Goal: Transaction & Acquisition: Purchase product/service

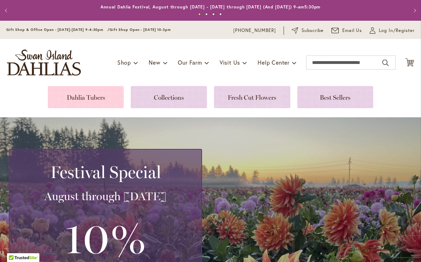
click at [96, 97] on link at bounding box center [86, 97] width 76 height 22
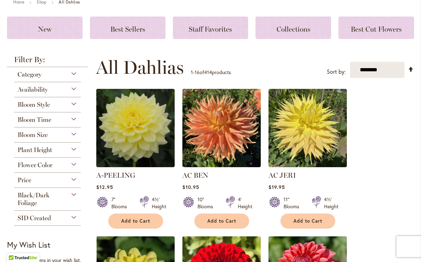
scroll to position [88, 0]
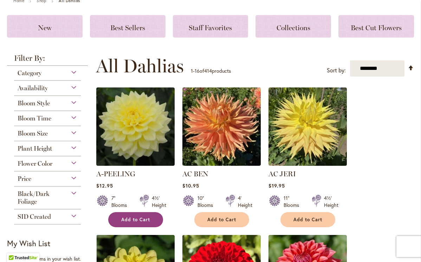
click at [147, 223] on button "Add to Cart" at bounding box center [135, 219] width 55 height 15
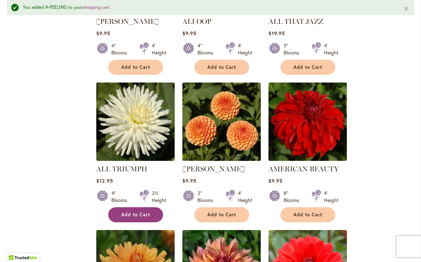
scroll to position [411, 0]
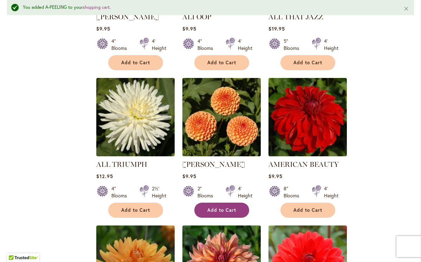
click at [217, 210] on span "Add to Cart" at bounding box center [221, 210] width 29 height 6
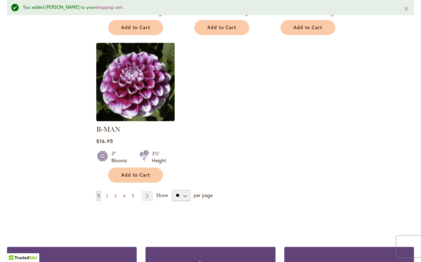
scroll to position [898, 0]
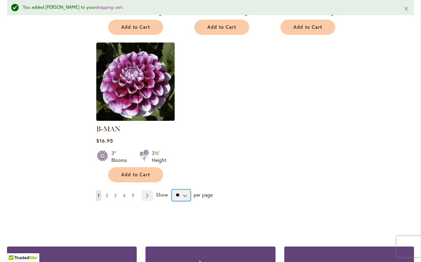
select select "**"
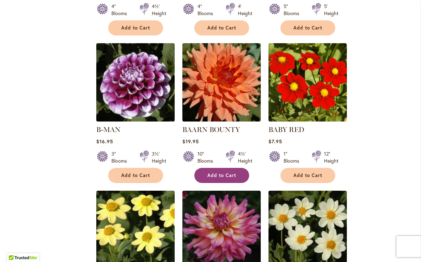
scroll to position [878, 0]
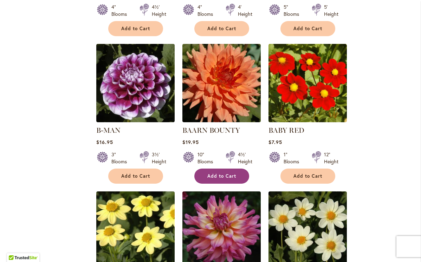
click at [215, 170] on button "Add to Cart" at bounding box center [221, 175] width 55 height 15
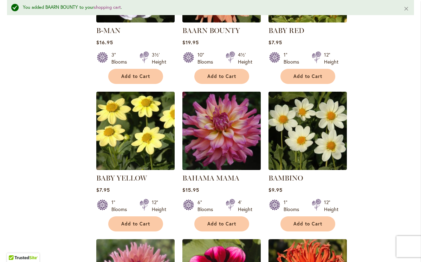
scroll to position [997, 0]
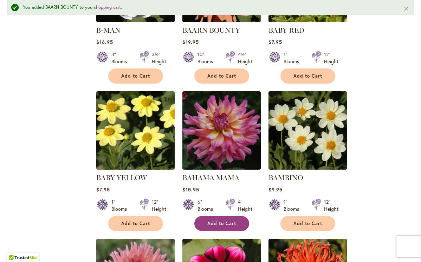
click at [225, 220] on span "Add to Cart" at bounding box center [221, 223] width 29 height 6
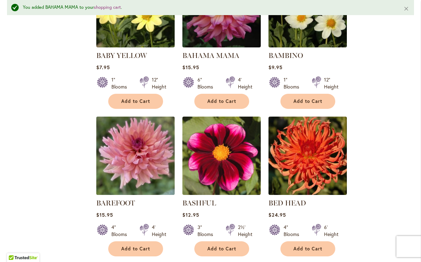
scroll to position [1120, 0]
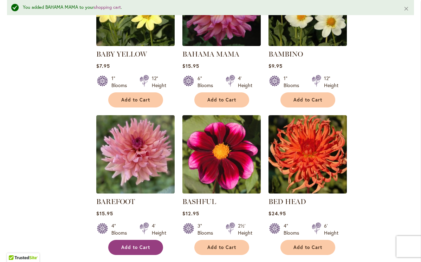
click at [146, 242] on button "Add to Cart" at bounding box center [135, 247] width 55 height 15
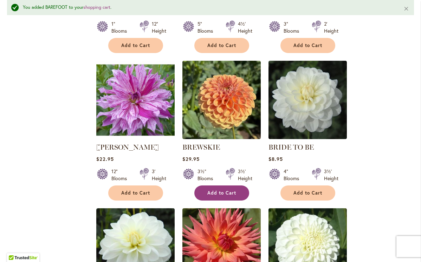
scroll to position [2513, 0]
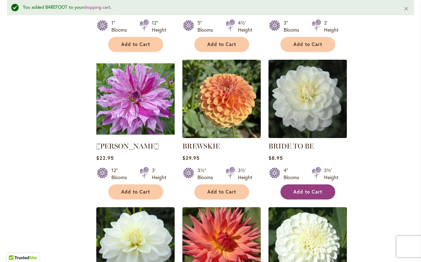
click at [316, 189] on span "Add to Cart" at bounding box center [307, 192] width 29 height 6
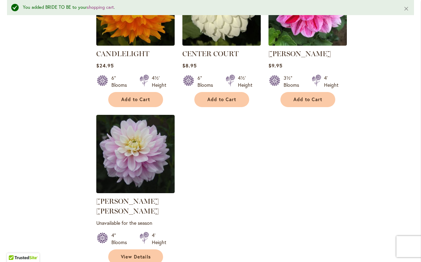
scroll to position [3210, 0]
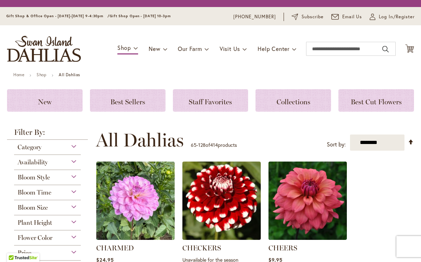
scroll to position [170, 0]
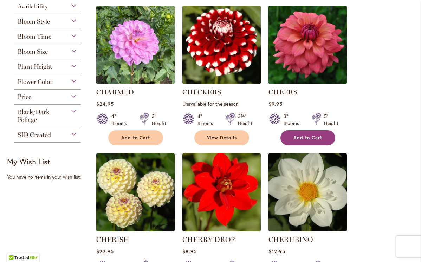
click at [308, 137] on span "Add to Cart" at bounding box center [307, 138] width 29 height 6
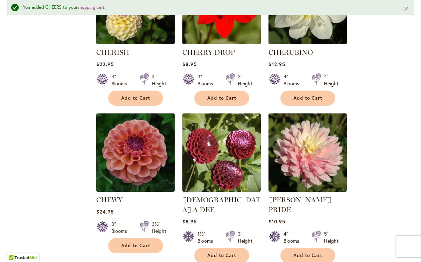
scroll to position [376, 0]
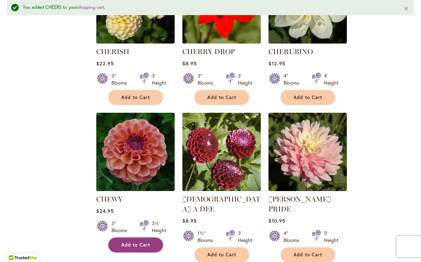
click at [142, 243] on span "Add to Cart" at bounding box center [135, 245] width 29 height 6
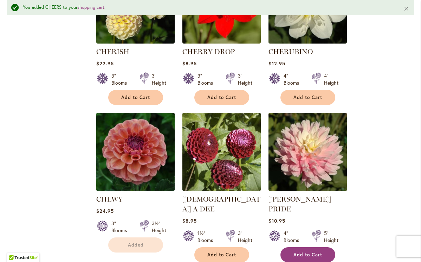
click at [307, 252] on span "Add to Cart" at bounding box center [307, 255] width 29 height 6
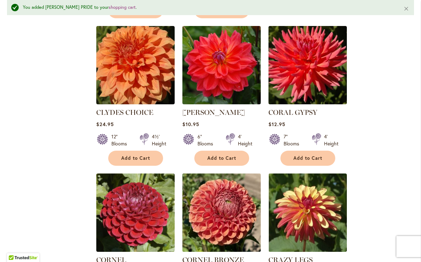
scroll to position [926, 0]
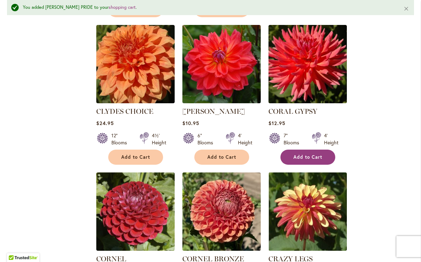
click at [309, 154] on span "Add to Cart" at bounding box center [307, 157] width 29 height 6
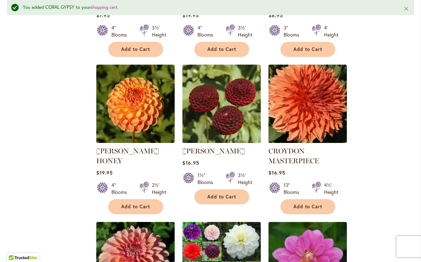
scroll to position [1179, 0]
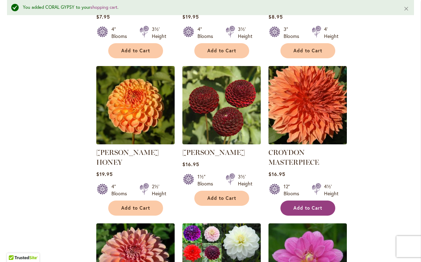
click at [296, 200] on button "Add to Cart" at bounding box center [307, 207] width 55 height 15
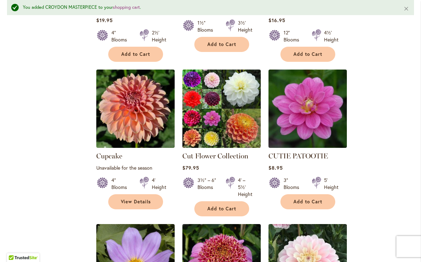
scroll to position [1334, 0]
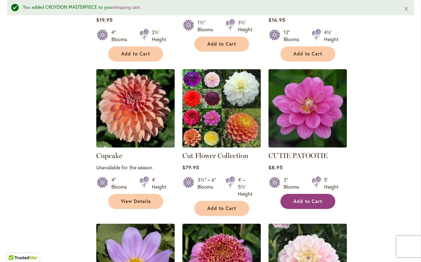
click at [309, 198] on span "Add to Cart" at bounding box center [307, 201] width 29 height 6
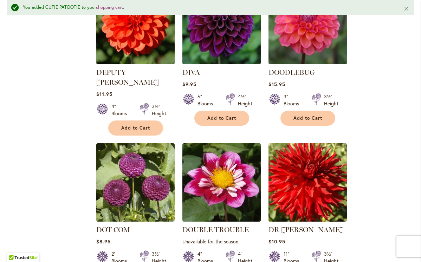
scroll to position [2028, 0]
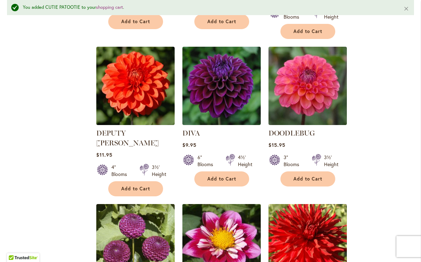
scroll to position [1962, 0]
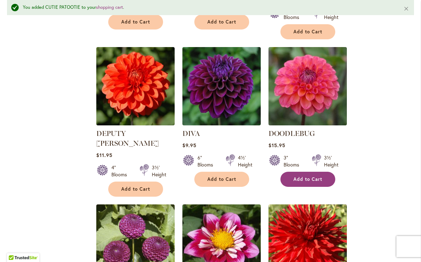
click at [311, 172] on button "Add to Cart" at bounding box center [307, 179] width 55 height 15
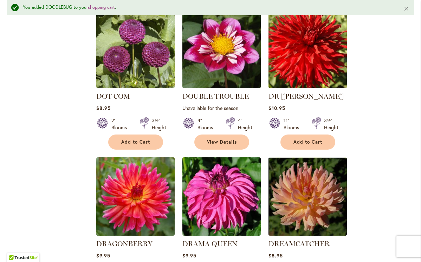
scroll to position [2182, 0]
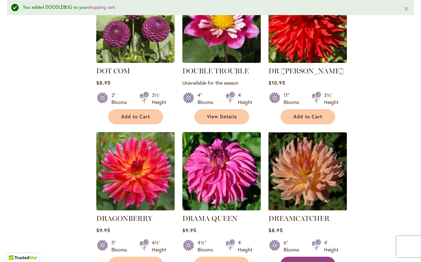
click at [307, 261] on span "Add to Cart" at bounding box center [307, 264] width 29 height 6
click at [146, 261] on span "Add to Cart" at bounding box center [135, 264] width 29 height 6
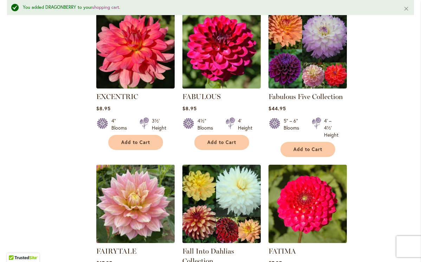
scroll to position [2920, 0]
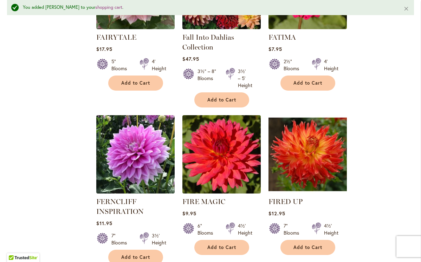
scroll to position [3108, 0]
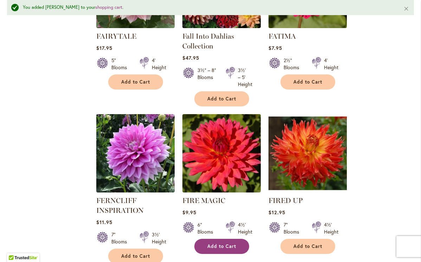
click at [220, 239] on button "Add to Cart" at bounding box center [221, 246] width 55 height 15
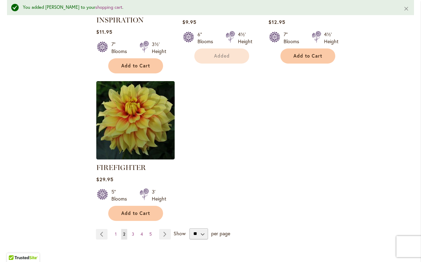
scroll to position [3315, 0]
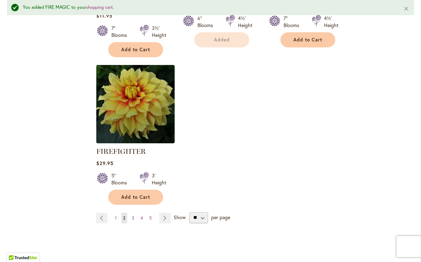
click at [132, 215] on span "3" at bounding box center [133, 217] width 2 height 5
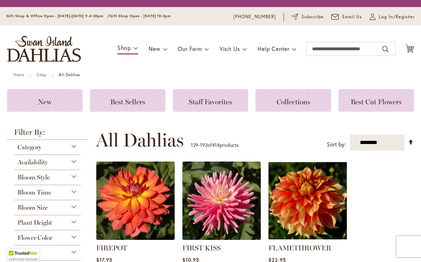
scroll to position [170, 0]
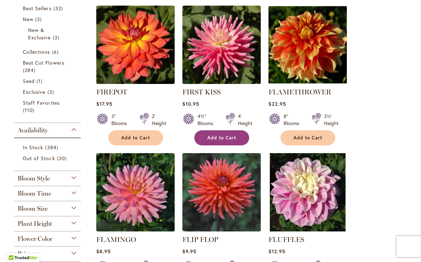
click at [225, 140] on span "Add to Cart" at bounding box center [221, 138] width 29 height 6
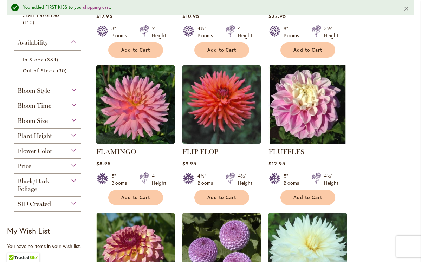
scroll to position [277, 0]
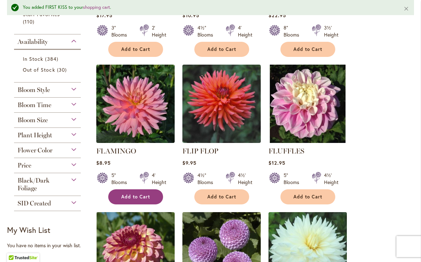
click at [136, 198] on span "Add to Cart" at bounding box center [135, 197] width 29 height 6
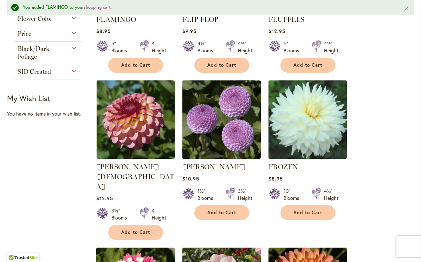
scroll to position [409, 0]
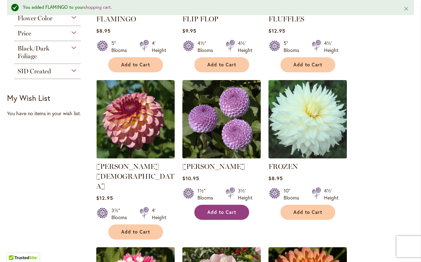
click at [222, 212] on span "Add to Cart" at bounding box center [221, 212] width 29 height 6
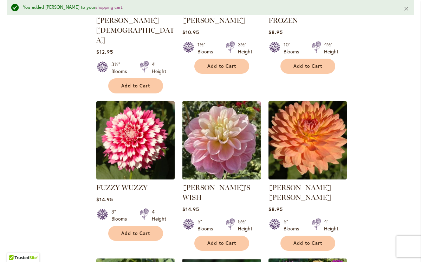
scroll to position [555, 0]
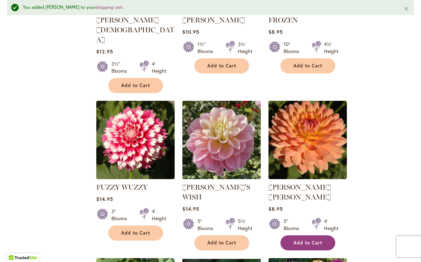
click at [326, 235] on button "Add to Cart" at bounding box center [307, 242] width 55 height 15
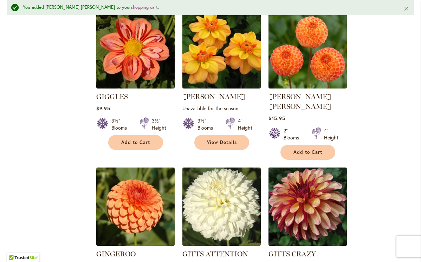
scroll to position [1118, 0]
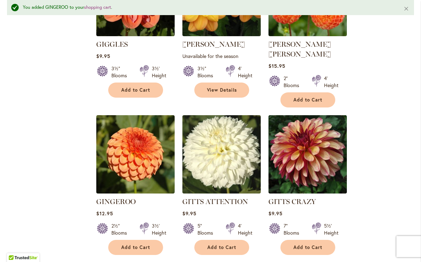
scroll to position [1170, 0]
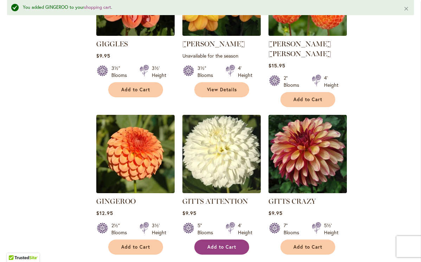
click at [231, 239] on button "Add to Cart" at bounding box center [221, 246] width 55 height 15
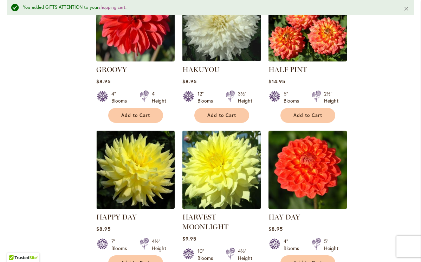
scroll to position [1892, 0]
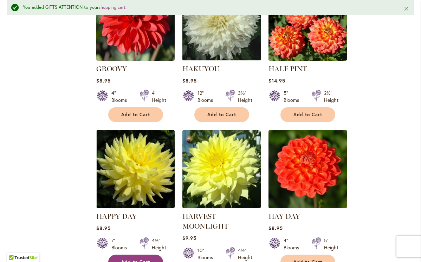
click at [143, 254] on button "Add to Cart" at bounding box center [135, 261] width 55 height 15
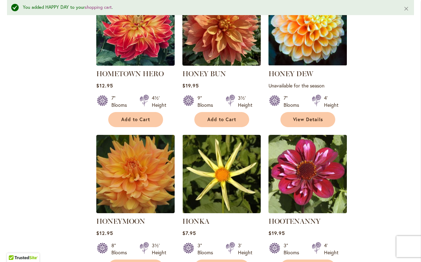
scroll to position [2671, 0]
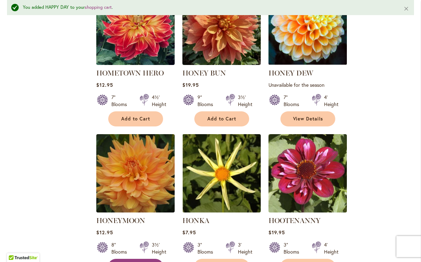
click at [140, 262] on span "Add to Cart" at bounding box center [135, 266] width 29 height 6
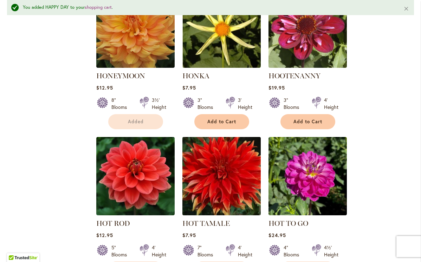
scroll to position [2821, 0]
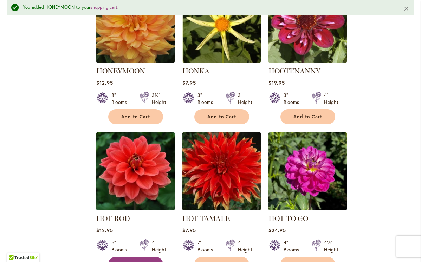
click at [151, 257] on button "Add to Cart" at bounding box center [135, 264] width 55 height 15
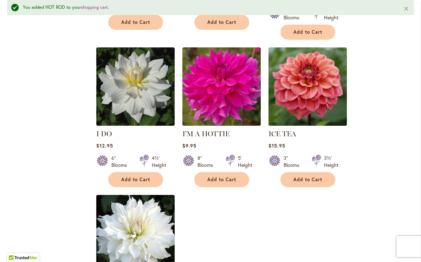
scroll to position [3238, 0]
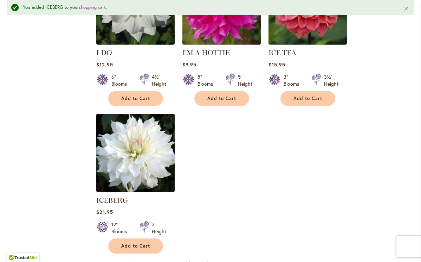
scroll to position [3292, 0]
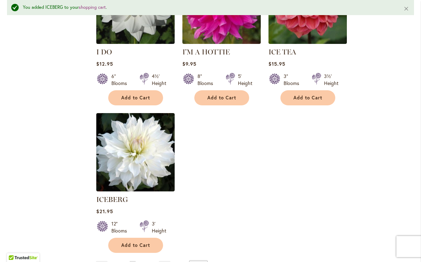
click at [142, 262] on span "4" at bounding box center [141, 265] width 2 height 5
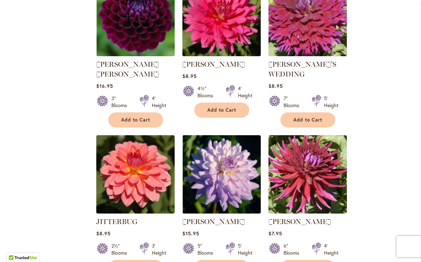
scroll to position [812, 0]
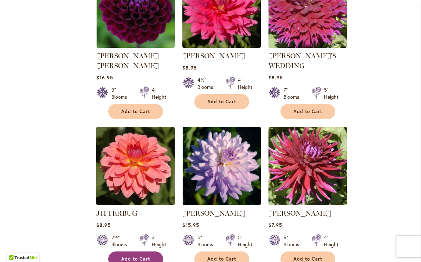
click at [131, 256] on span "Add to Cart" at bounding box center [135, 259] width 29 height 6
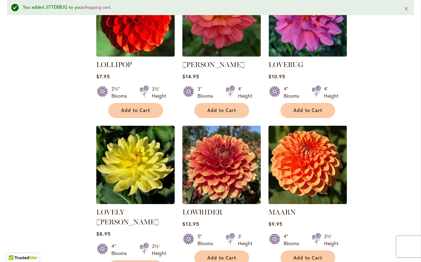
scroll to position [2483, 0]
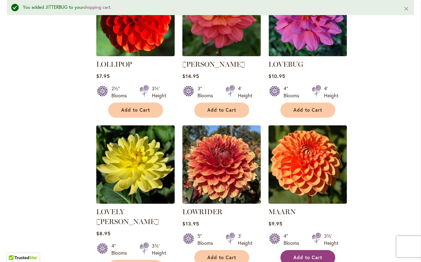
click at [306, 254] on span "Add to Cart" at bounding box center [307, 257] width 29 height 6
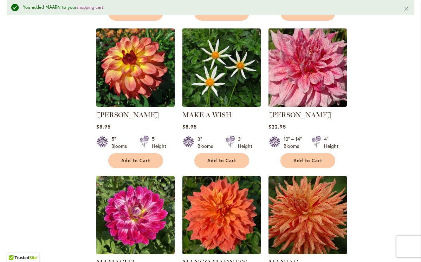
scroll to position [2932, 0]
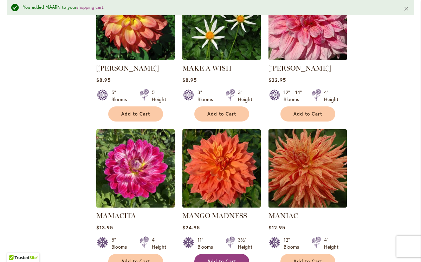
click at [230, 258] on span "Add to Cart" at bounding box center [221, 261] width 29 height 6
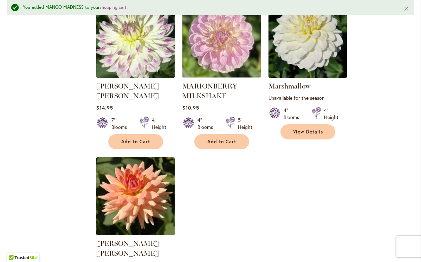
scroll to position [3210, 0]
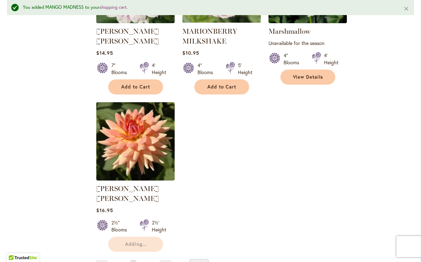
scroll to position [3264, 0]
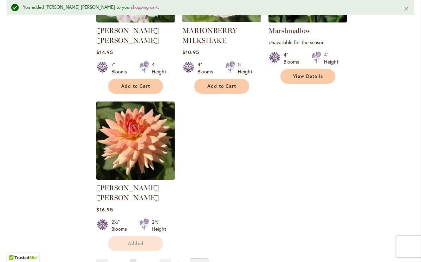
click at [142, 262] on span "5" at bounding box center [142, 264] width 2 height 5
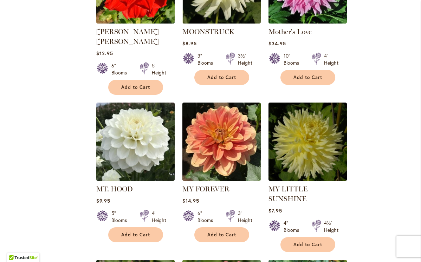
scroll to position [977, 0]
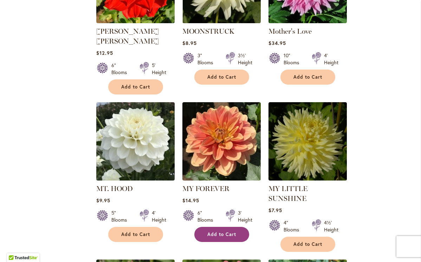
click at [223, 231] on span "Add to Cart" at bounding box center [221, 234] width 29 height 6
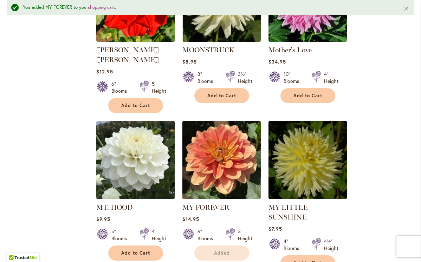
drag, startPoint x: 152, startPoint y: 217, endPoint x: 209, endPoint y: 181, distance: 67.5
click at [152, 217] on div "MT. HOOD Rating: 100% 6 Reviews $9.95 5" Blooms 4' Height Add to Cart" at bounding box center [135, 229] width 78 height 55
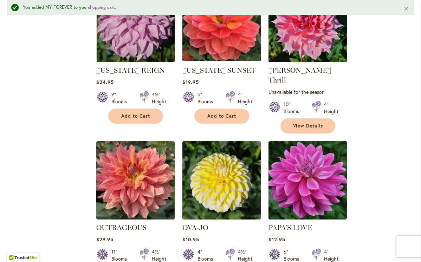
scroll to position [2143, 0]
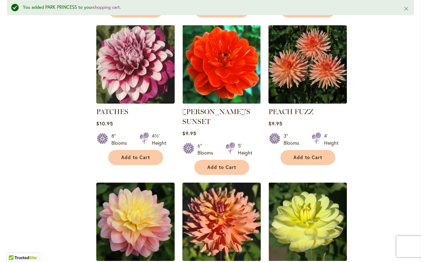
scroll to position [2410, 0]
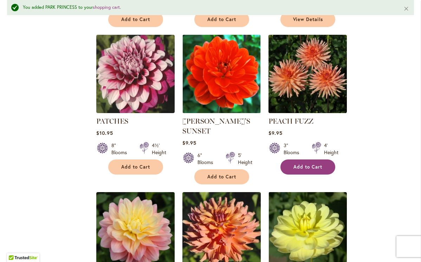
click at [301, 164] on span "Add to Cart" at bounding box center [307, 167] width 29 height 6
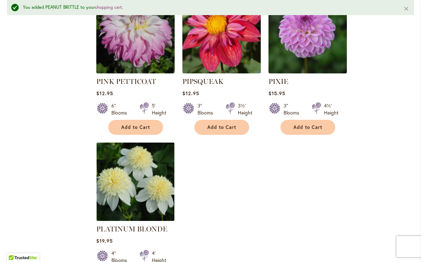
scroll to position [3237, 0]
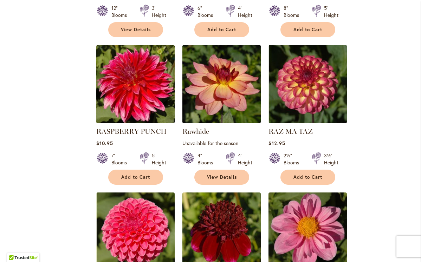
scroll to position [585, 0]
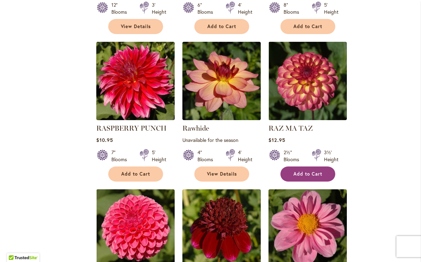
click at [315, 176] on span "Add to Cart" at bounding box center [307, 174] width 29 height 6
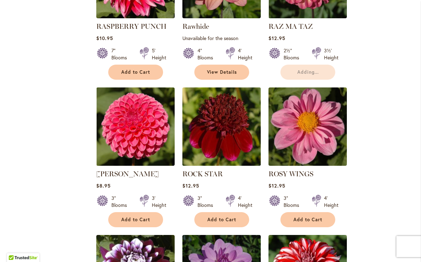
scroll to position [689, 0]
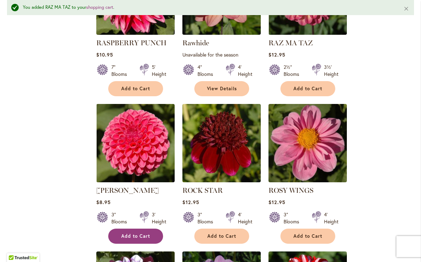
click at [143, 238] on span "Add to Cart" at bounding box center [135, 236] width 29 height 6
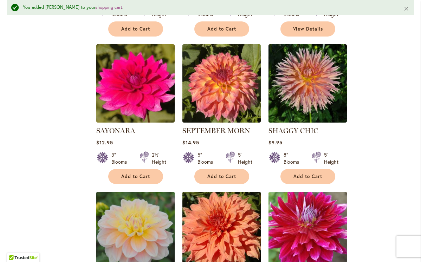
scroll to position [1046, 0]
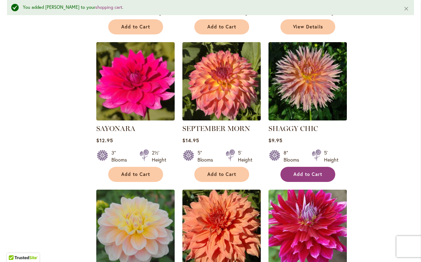
click at [304, 174] on span "Add to Cart" at bounding box center [307, 174] width 29 height 6
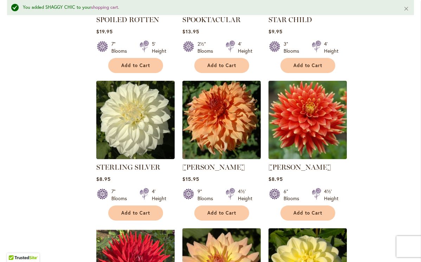
scroll to position [1900, 0]
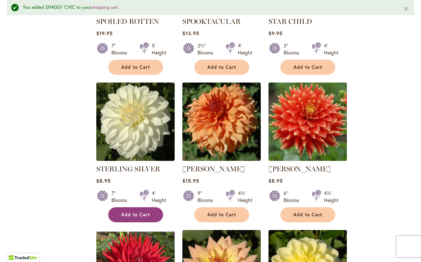
click at [137, 212] on span "Add to Cart" at bounding box center [135, 215] width 29 height 6
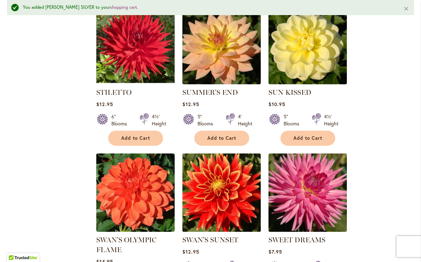
scroll to position [2111, 0]
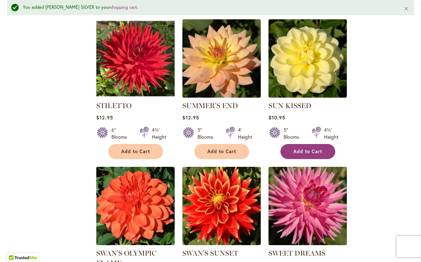
click at [315, 148] on span "Add to Cart" at bounding box center [307, 151] width 29 height 6
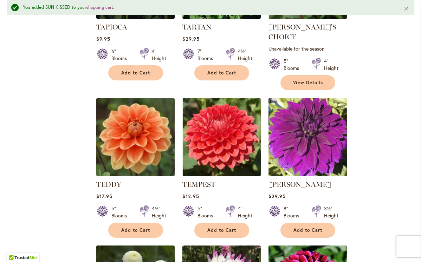
scroll to position [2790, 0]
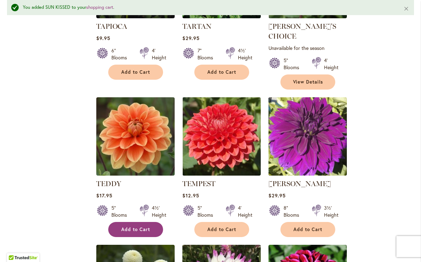
click at [131, 222] on button "Add to Cart" at bounding box center [135, 229] width 55 height 15
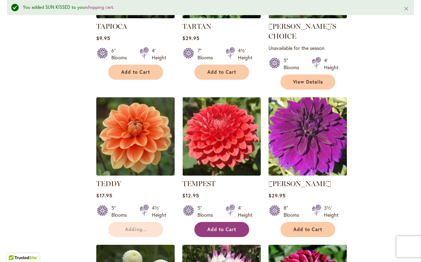
click at [217, 226] on span "Add to Cart" at bounding box center [221, 229] width 29 height 6
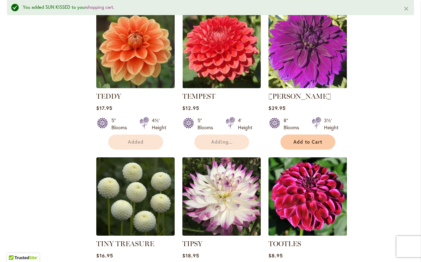
scroll to position [2908, 0]
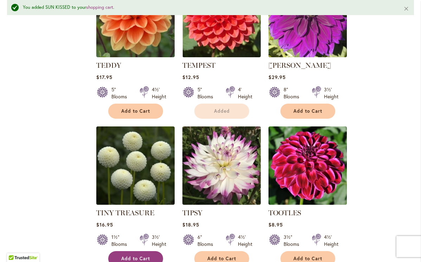
click at [137, 256] on span "Add to Cart" at bounding box center [135, 259] width 29 height 6
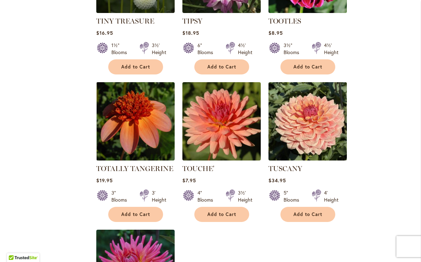
scroll to position [3079, 0]
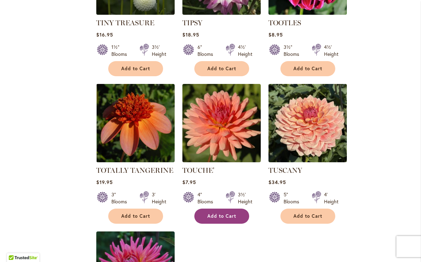
click at [221, 213] on span "Add to Cart" at bounding box center [221, 216] width 29 height 6
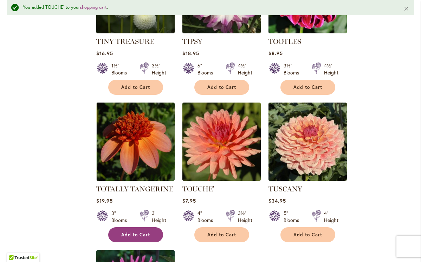
click at [137, 227] on button "Add to Cart" at bounding box center [135, 234] width 55 height 15
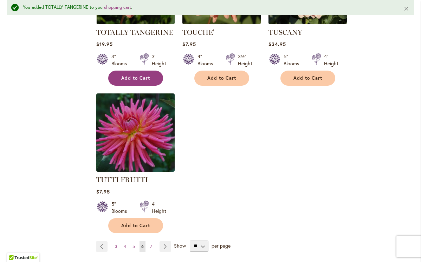
scroll to position [3236, 0]
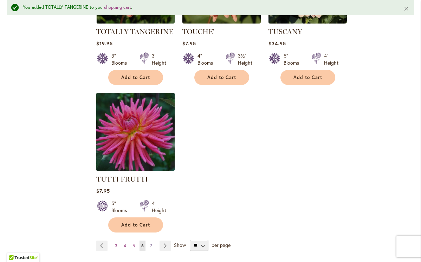
click at [151, 243] on span "7" at bounding box center [151, 245] width 2 height 5
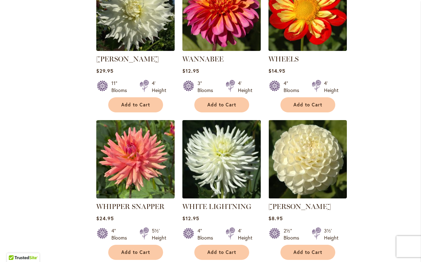
scroll to position [670, 0]
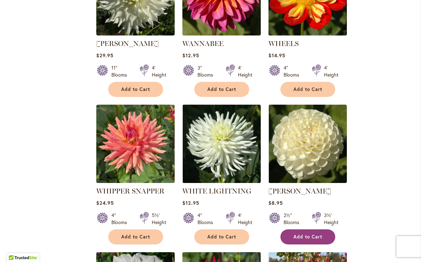
click at [304, 232] on button "Add to Cart" at bounding box center [307, 236] width 55 height 15
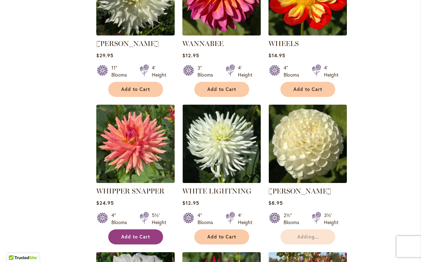
click at [149, 234] on span "Add to Cart" at bounding box center [135, 237] width 29 height 6
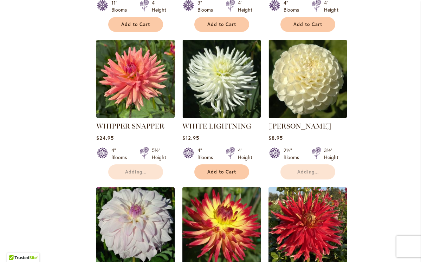
scroll to position [733, 0]
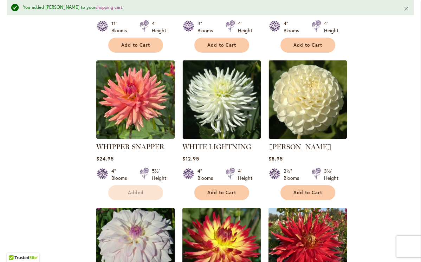
click at [234, 208] on img at bounding box center [221, 247] width 78 height 78
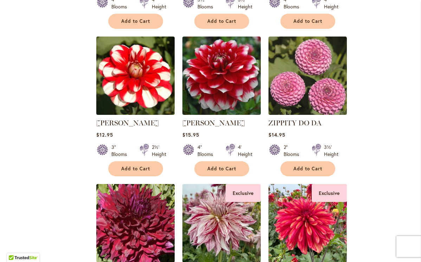
scroll to position [1181, 0]
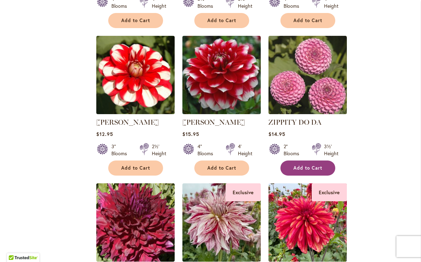
click at [303, 165] on span "Add to Cart" at bounding box center [307, 168] width 29 height 6
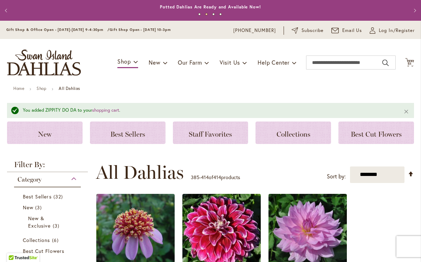
scroll to position [0, 0]
click at [339, 66] on input "Search" at bounding box center [351, 62] width 90 height 14
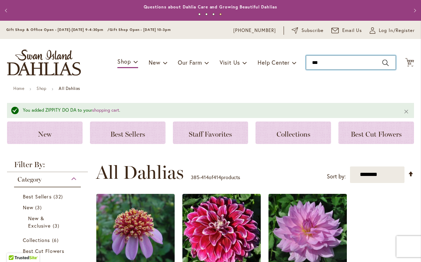
type input "****"
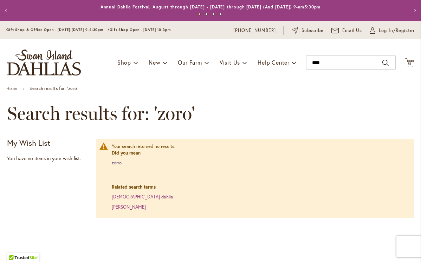
click at [118, 162] on link "zorro" at bounding box center [117, 163] width 10 height 6
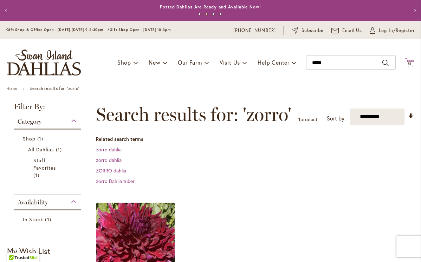
click at [410, 64] on span "51" at bounding box center [409, 63] width 4 height 5
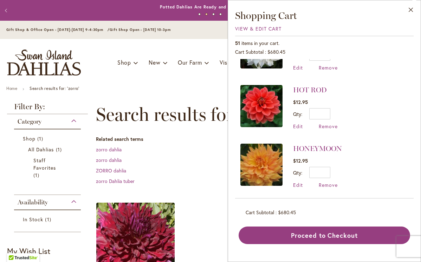
scroll to position [1332, 0]
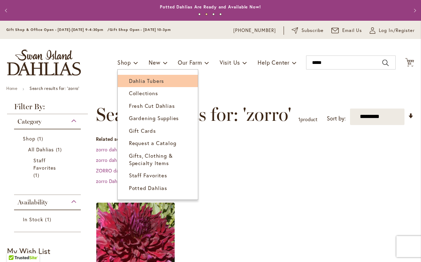
click at [137, 80] on span "Dahlia Tubers" at bounding box center [146, 80] width 35 height 7
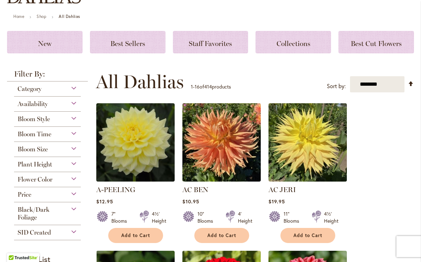
scroll to position [73, 0]
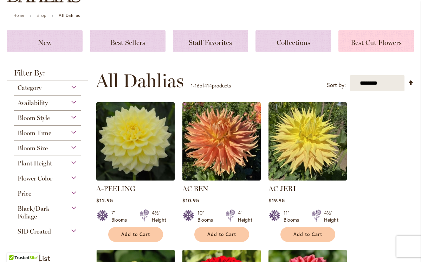
click at [377, 41] on span "Best Cut Flowers" at bounding box center [375, 42] width 51 height 8
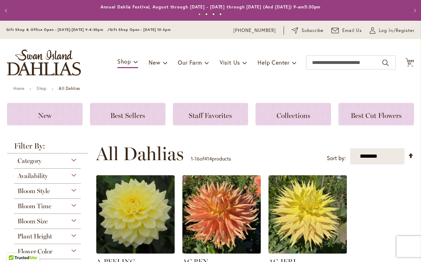
scroll to position [70, 0]
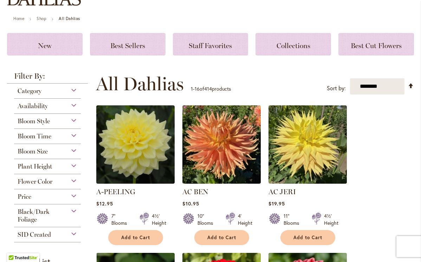
click at [73, 181] on div "Flower Color" at bounding box center [47, 179] width 67 height 11
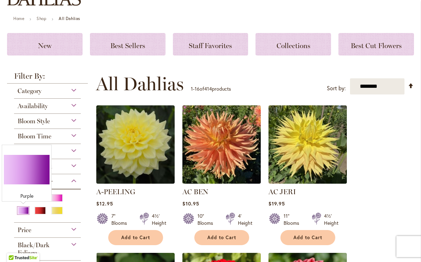
click at [24, 213] on div "Purple" at bounding box center [23, 210] width 11 height 7
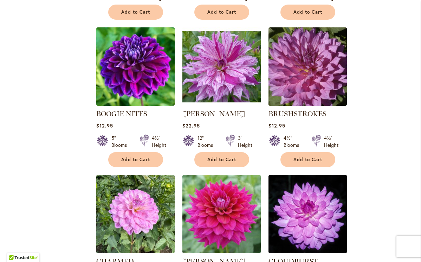
scroll to position [581, 0]
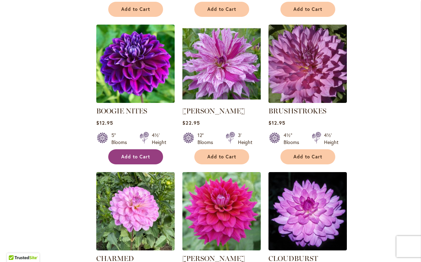
click at [144, 158] on span "Add to Cart" at bounding box center [135, 157] width 29 height 6
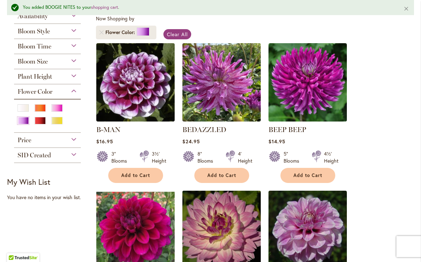
scroll to position [139, 0]
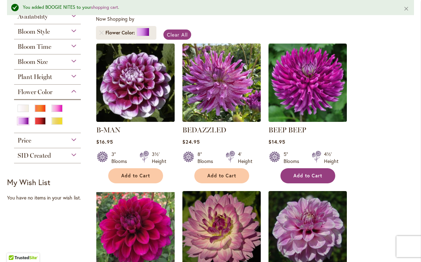
click at [302, 179] on button "Add to Cart" at bounding box center [307, 175] width 55 height 15
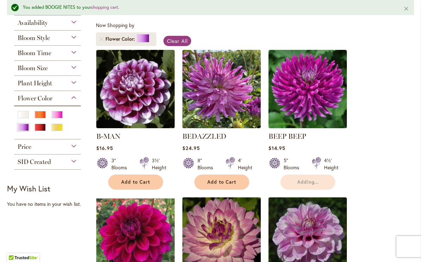
scroll to position [126, 0]
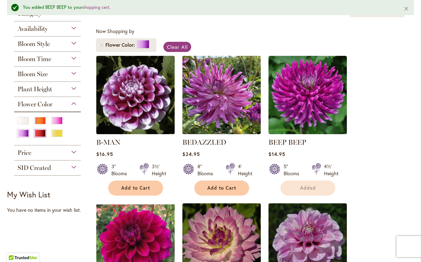
click at [39, 133] on div "Red" at bounding box center [39, 133] width 11 height 7
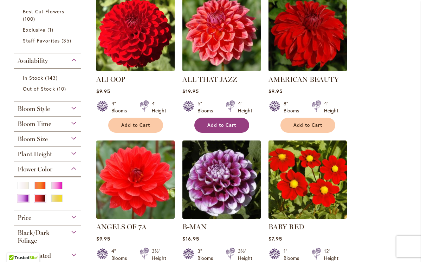
scroll to position [171, 0]
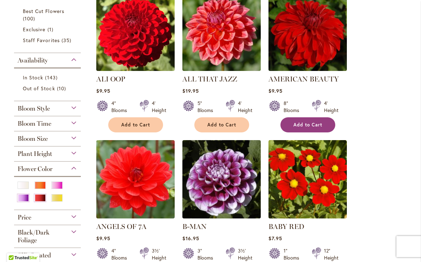
click at [309, 127] on span "Add to Cart" at bounding box center [307, 125] width 29 height 6
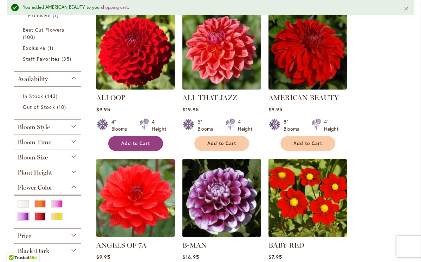
click at [138, 147] on button "Add to Cart" at bounding box center [135, 143] width 55 height 15
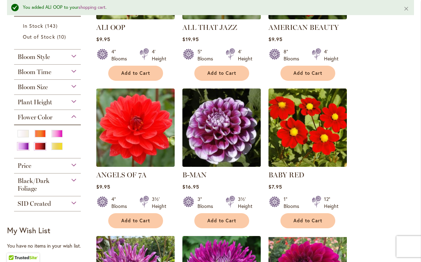
scroll to position [239, 0]
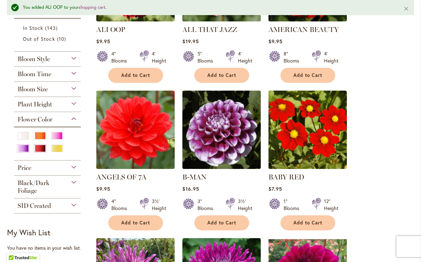
click at [73, 181] on div "Black/Dark Foliage" at bounding box center [47, 185] width 67 height 19
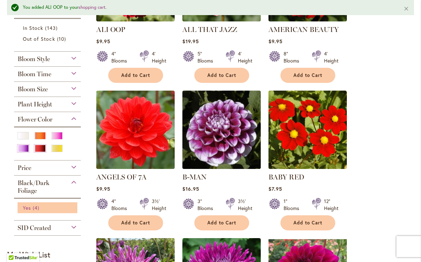
click at [31, 208] on span "Yes" at bounding box center [27, 207] width 8 height 7
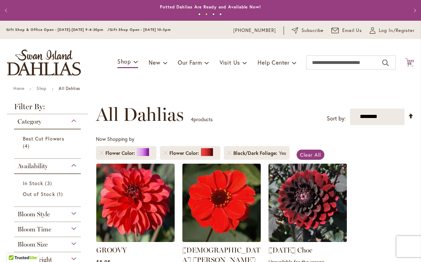
click at [410, 63] on span "55" at bounding box center [409, 63] width 5 height 5
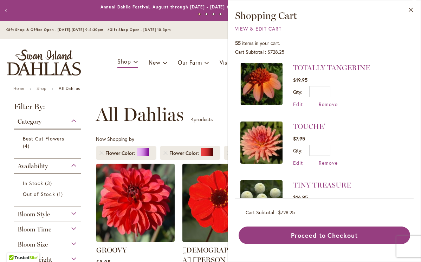
scroll to position [412, 0]
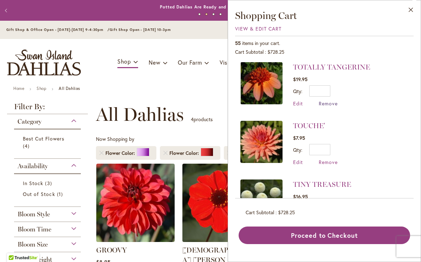
click at [326, 104] on span "Remove" at bounding box center [327, 103] width 19 height 7
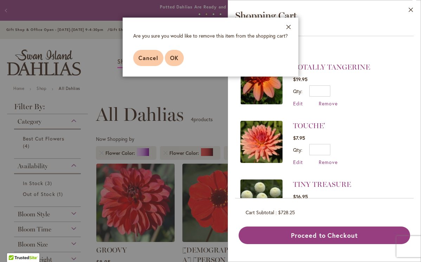
click at [168, 60] on button "OK" at bounding box center [174, 58] width 19 height 16
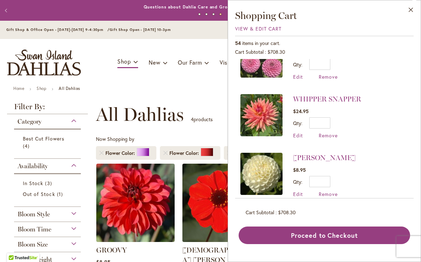
scroll to position [265, 0]
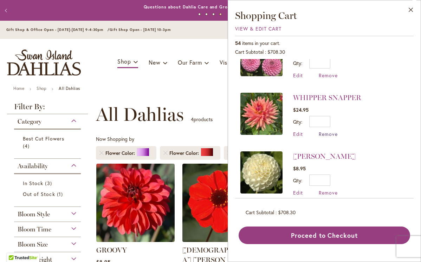
click at [329, 134] on span "Remove" at bounding box center [327, 134] width 19 height 7
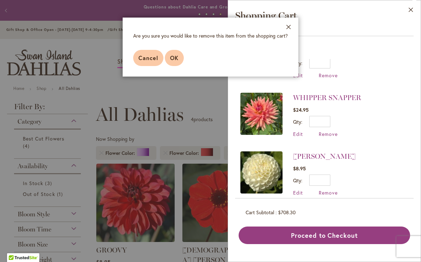
click at [174, 57] on span "OK" at bounding box center [174, 57] width 8 height 7
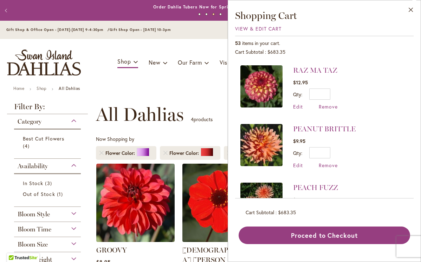
scroll to position [821, 0]
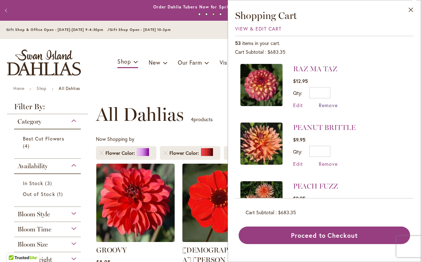
click at [332, 107] on span "Remove" at bounding box center [327, 105] width 19 height 7
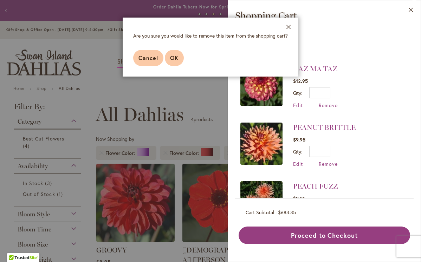
click at [172, 59] on span "OK" at bounding box center [174, 57] width 8 height 7
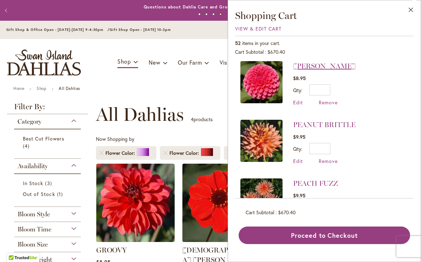
scroll to position [766, 0]
click at [325, 161] on span "Remove" at bounding box center [327, 160] width 19 height 7
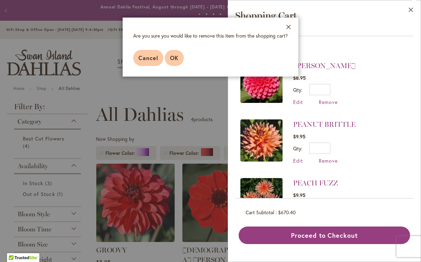
click at [176, 58] on span "OK" at bounding box center [174, 57] width 8 height 7
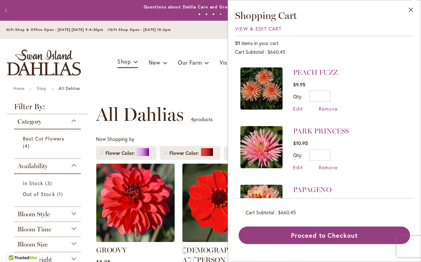
scroll to position [822, 0]
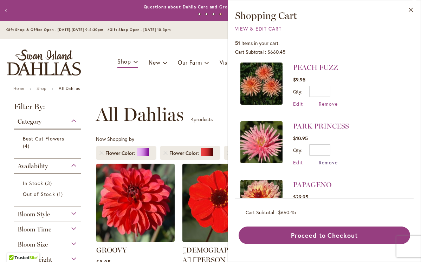
click at [330, 163] on span "Remove" at bounding box center [327, 162] width 19 height 7
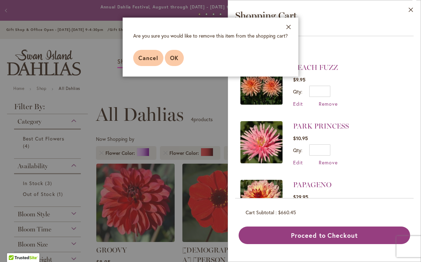
click at [176, 59] on span "OK" at bounding box center [174, 57] width 8 height 7
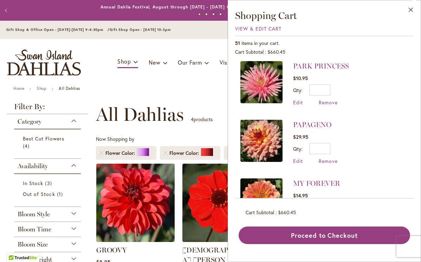
scroll to position [896, 0]
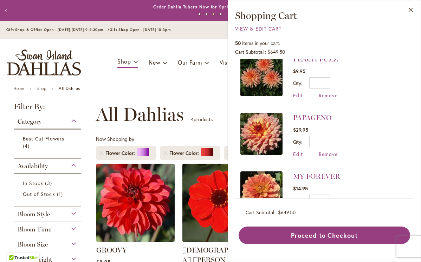
scroll to position [833, 0]
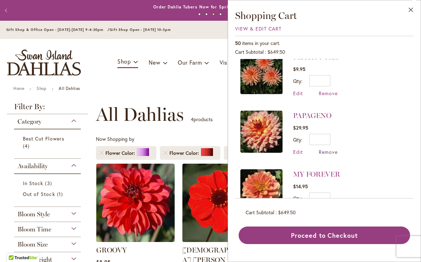
click at [328, 153] on span "Remove" at bounding box center [327, 151] width 19 height 7
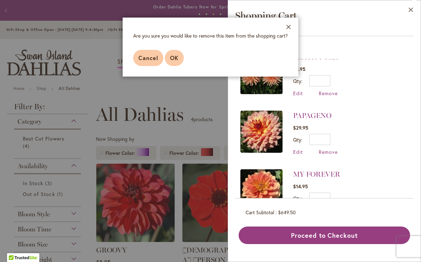
click at [171, 60] on span "OK" at bounding box center [174, 57] width 8 height 7
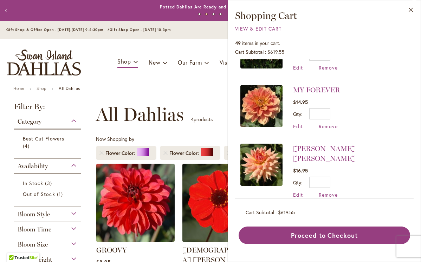
scroll to position [860, 0]
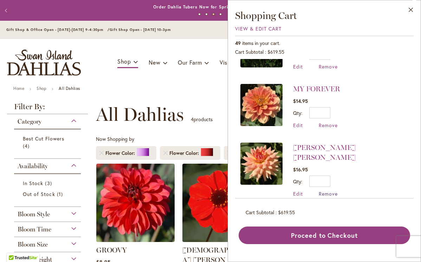
click at [330, 190] on span "Remove" at bounding box center [327, 193] width 19 height 7
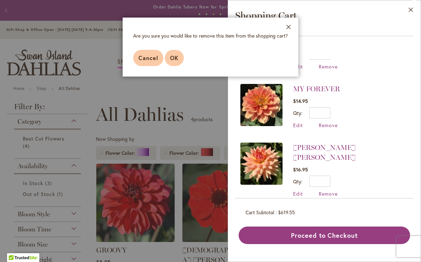
click at [173, 59] on span "OK" at bounding box center [174, 57] width 8 height 7
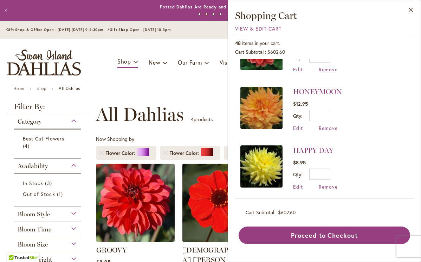
scroll to position [1225, 0]
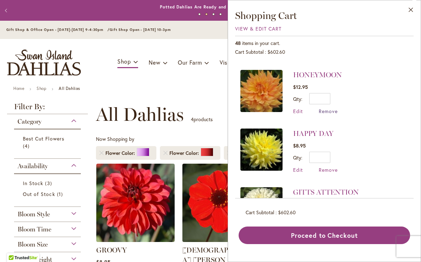
click at [328, 112] on span "Remove" at bounding box center [327, 111] width 19 height 7
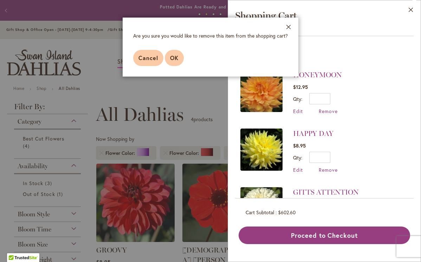
click at [176, 58] on span "OK" at bounding box center [174, 57] width 8 height 7
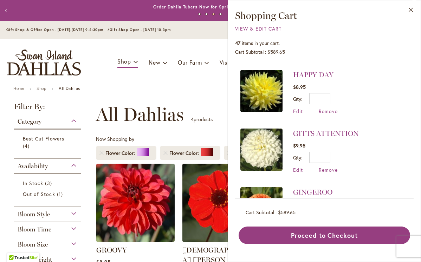
scroll to position [0, 0]
